Goal: Navigation & Orientation: Find specific page/section

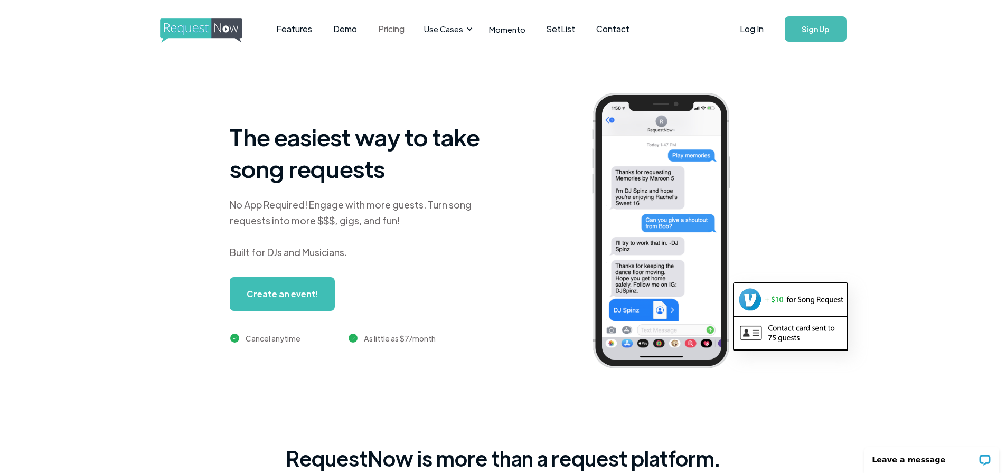
click at [386, 27] on link "Pricing" at bounding box center [392, 29] width 48 height 33
